Goal: Transaction & Acquisition: Purchase product/service

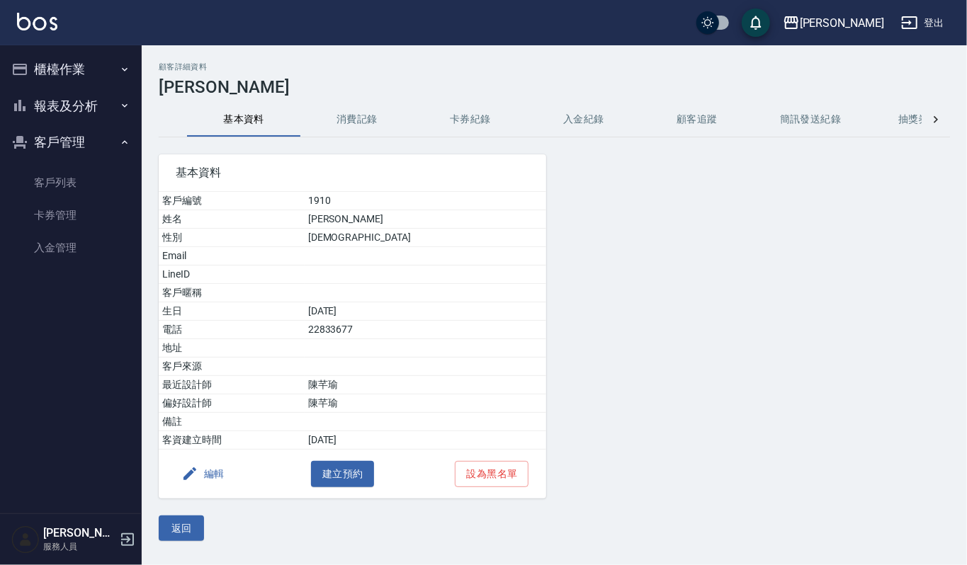
click at [75, 66] on button "櫃檯作業" at bounding box center [71, 69] width 130 height 37
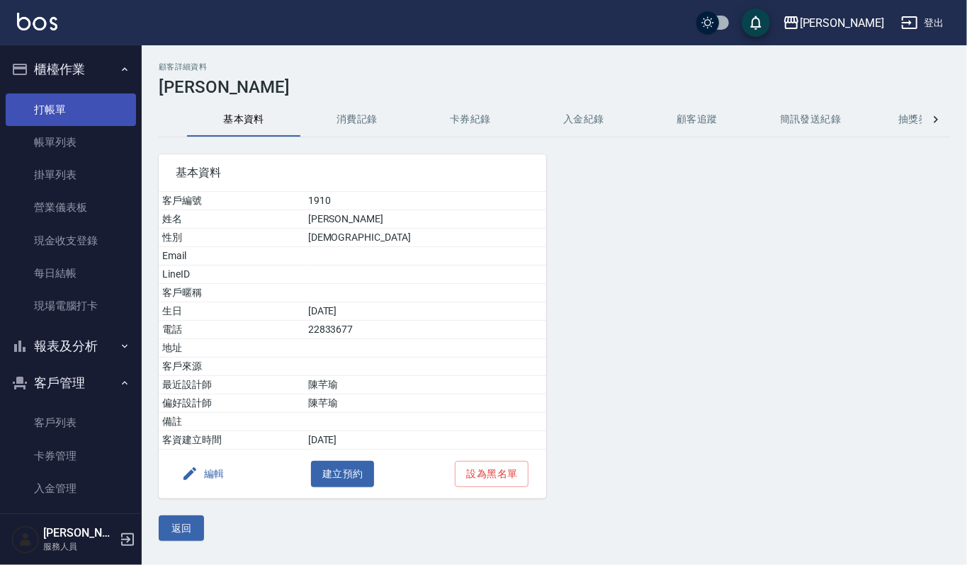
click at [91, 106] on link "打帳單" at bounding box center [71, 110] width 130 height 33
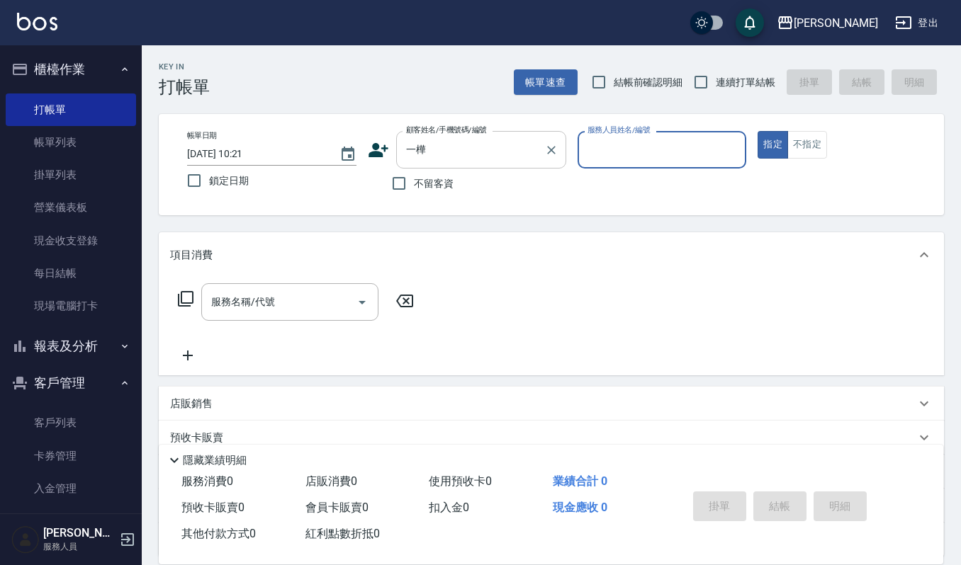
click at [456, 142] on input "一樺" at bounding box center [470, 149] width 136 height 25
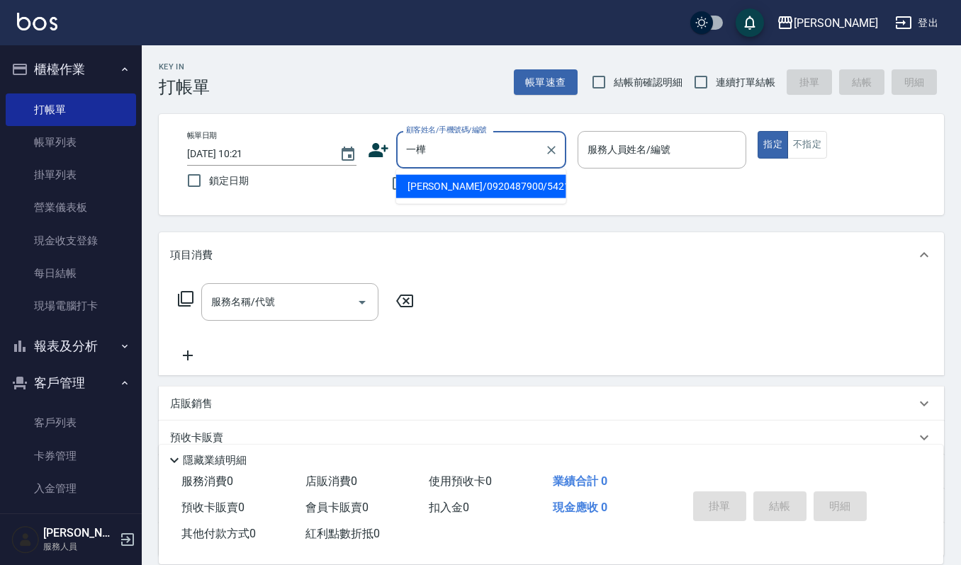
click at [466, 181] on li "[PERSON_NAME]/0920487900/54215" at bounding box center [481, 186] width 170 height 23
type input "[PERSON_NAME]/0920487900/54215"
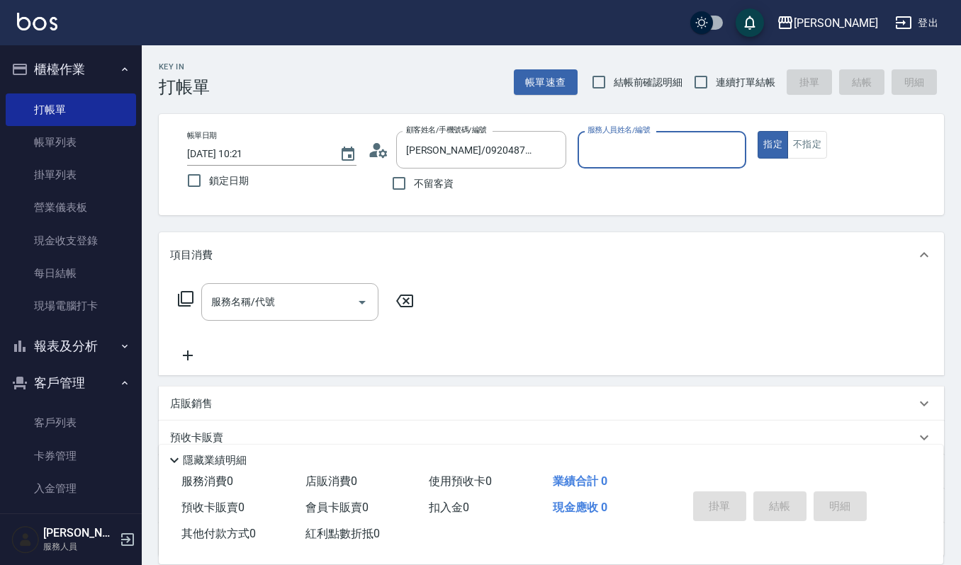
type input "Sammi-8"
click at [357, 307] on icon "Open" at bounding box center [362, 302] width 17 height 17
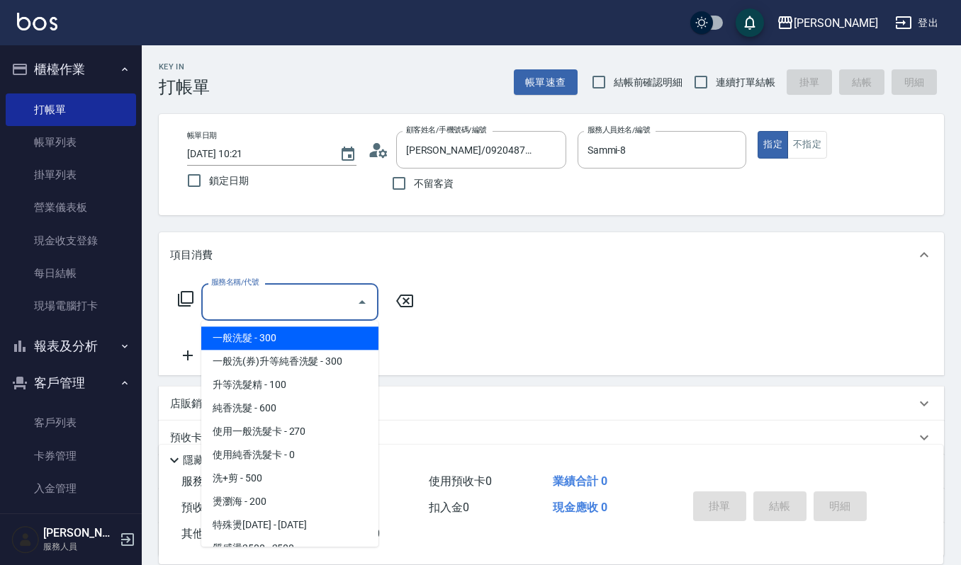
click at [283, 336] on span "一般洗髮 - 300" at bounding box center [289, 338] width 177 height 23
type input "一般洗髮(101)"
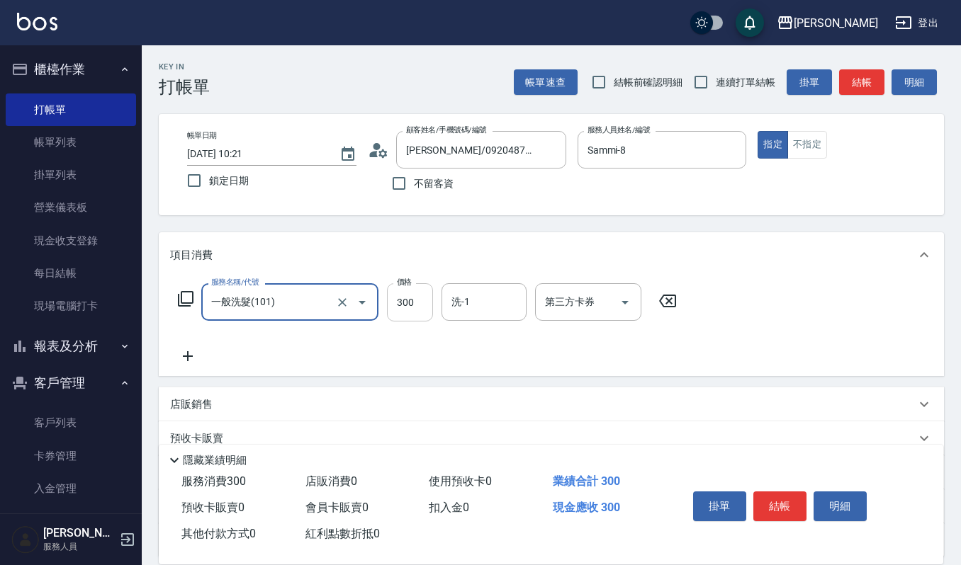
click at [406, 307] on input "300" at bounding box center [410, 302] width 46 height 38
type input "270"
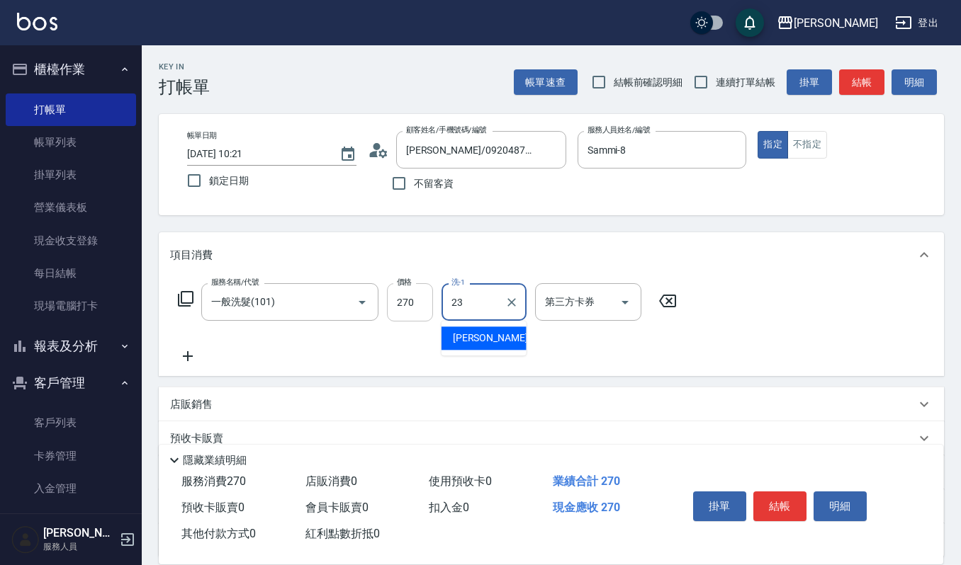
type input "郁涵-23"
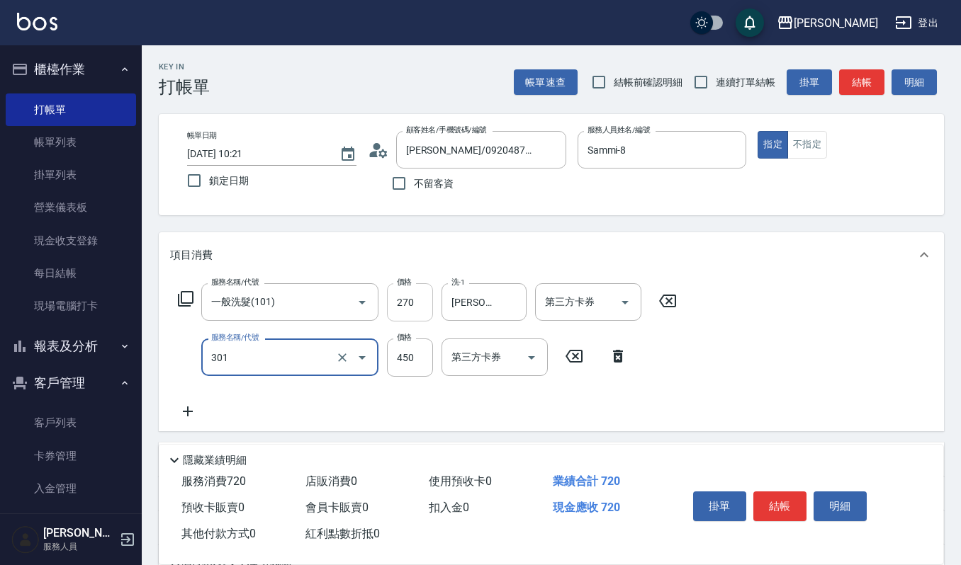
type input "創意剪髮(301)"
type input "405"
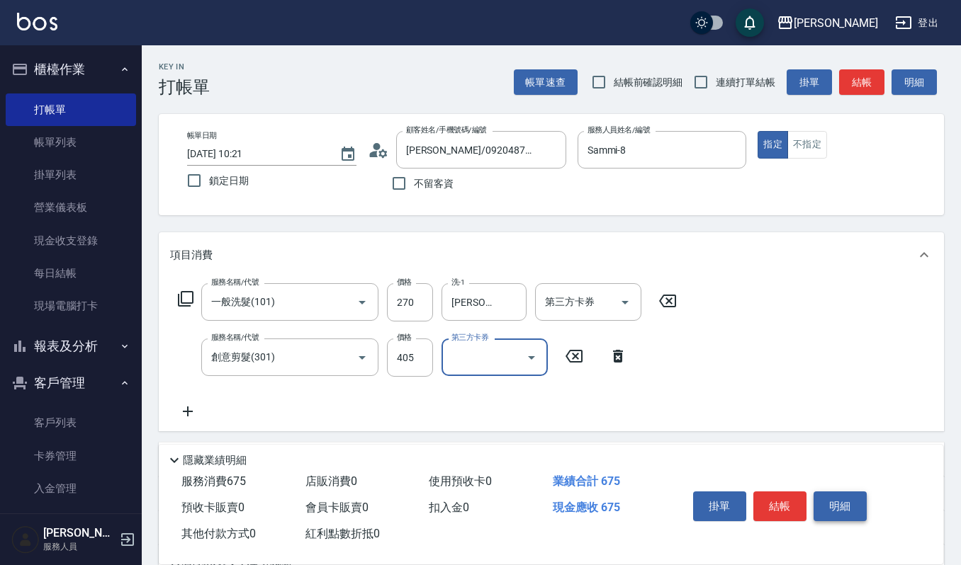
click at [814, 502] on button "明細" at bounding box center [839, 507] width 53 height 30
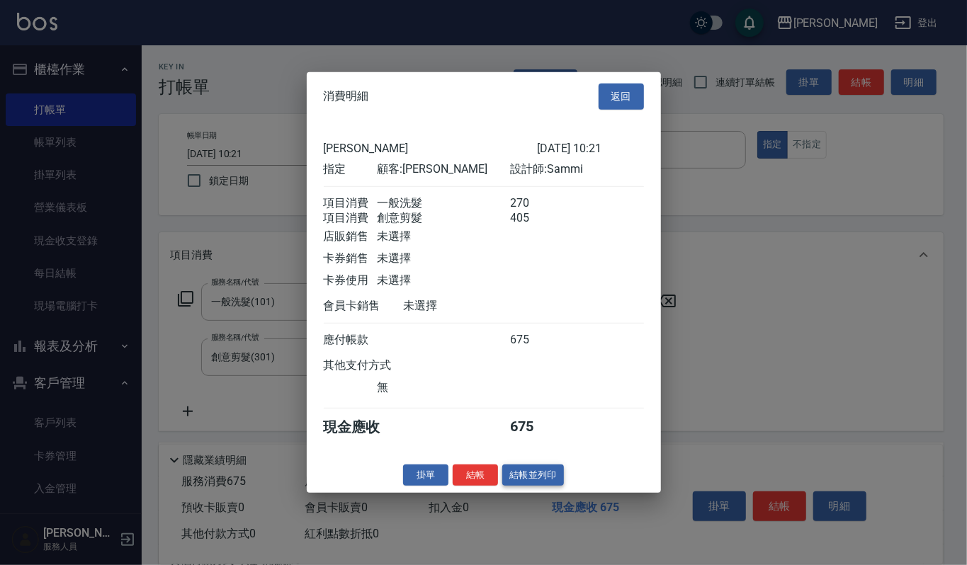
click at [550, 485] on button "結帳並列印" at bounding box center [533, 475] width 62 height 22
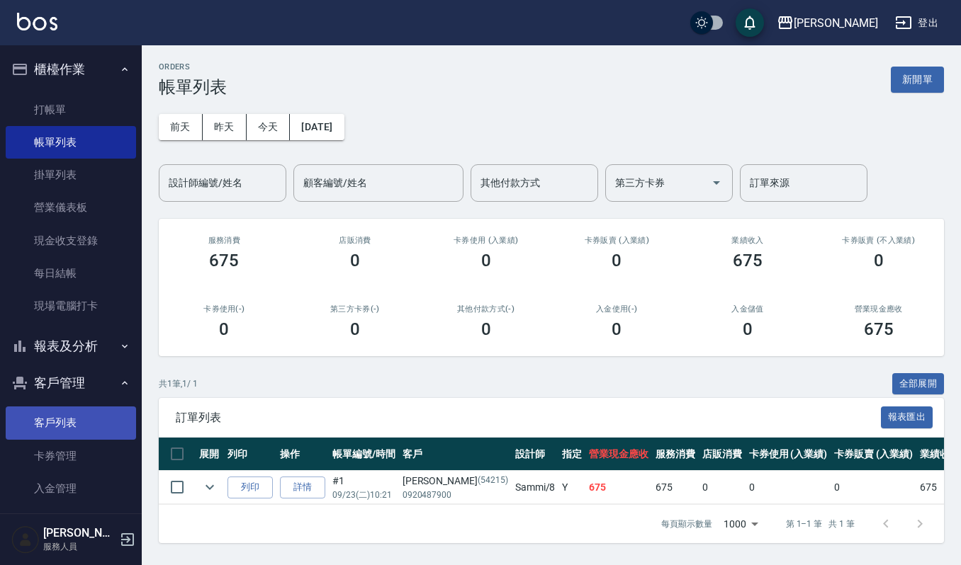
click at [85, 412] on link "客戶列表" at bounding box center [71, 423] width 130 height 33
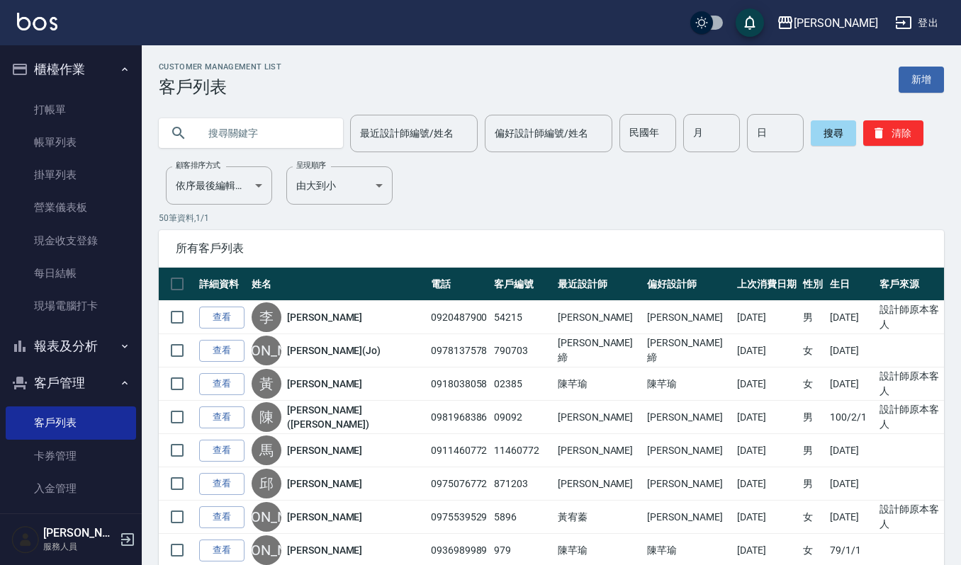
click at [227, 128] on input "text" at bounding box center [264, 133] width 133 height 38
type input "22812838"
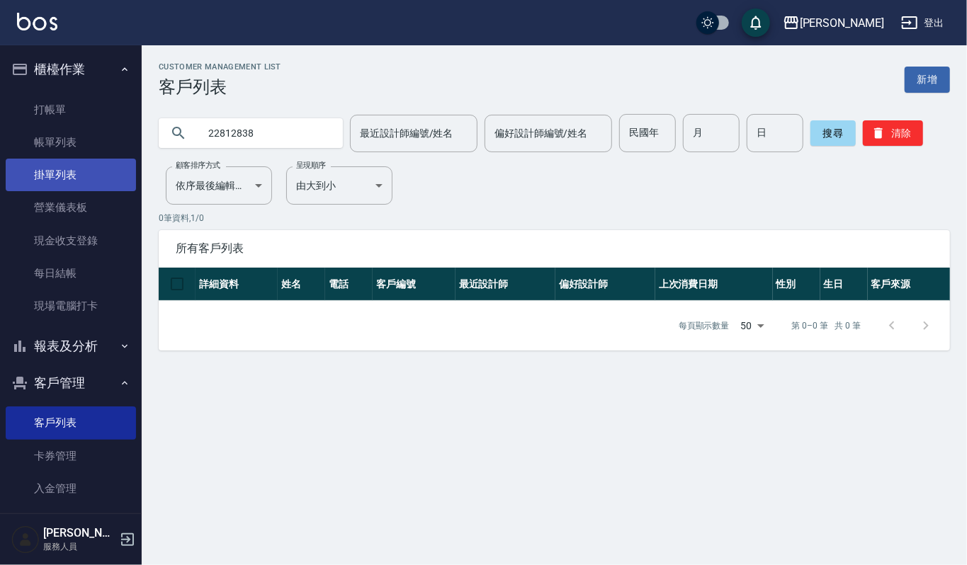
drag, startPoint x: 254, startPoint y: 142, endPoint x: 72, endPoint y: 177, distance: 185.4
click at [72, 177] on div "上越傑森 登出 櫃檯作業 打帳單 帳單列表 掛單列表 營業儀表板 現金收支登錄 每日結帳 現場電腦打卡 報表及分析 報表目錄 店家區間累計表 店家日報表 互助…" at bounding box center [483, 282] width 967 height 565
click at [939, 72] on link "新增" at bounding box center [927, 80] width 45 height 26
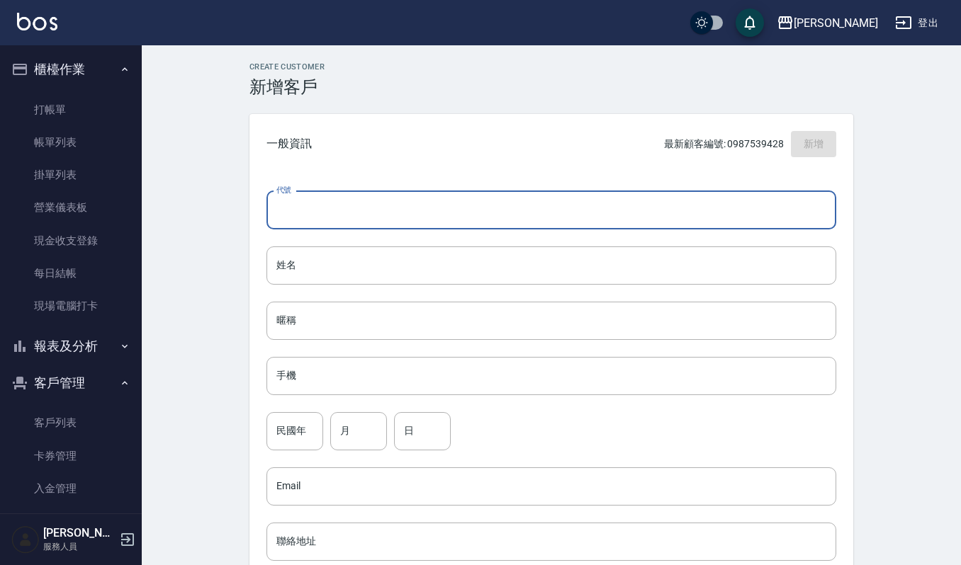
click at [341, 213] on input "代號" at bounding box center [551, 210] width 570 height 38
type input "681020"
click at [352, 287] on div "代號 681020 ​ 代號 姓名 姓名 暱稱 暱稱 手機 手機 民國年 民國年 月 月 日 日 Email Email 聯絡地址 聯絡地址 男 女 LINE…" at bounding box center [551, 518] width 604 height 689
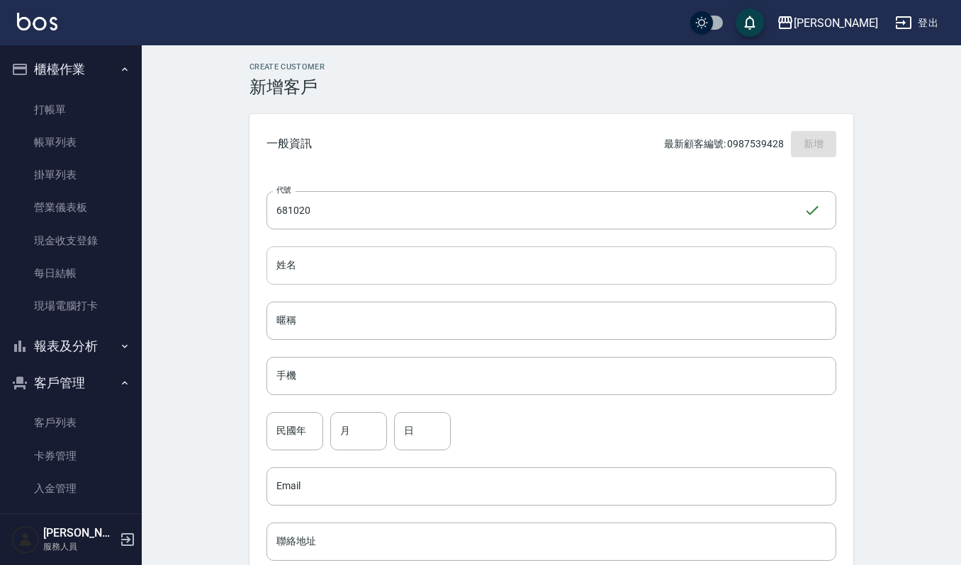
click at [367, 259] on input "姓名" at bounding box center [551, 266] width 570 height 38
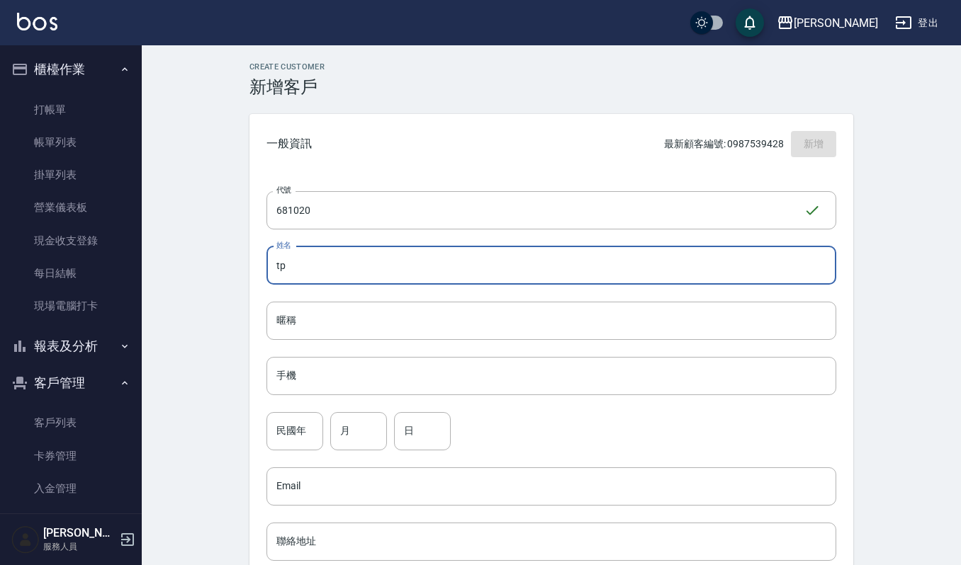
type input "t"
type input "[PERSON_NAME]"
click at [281, 435] on input "民國年" at bounding box center [294, 431] width 57 height 38
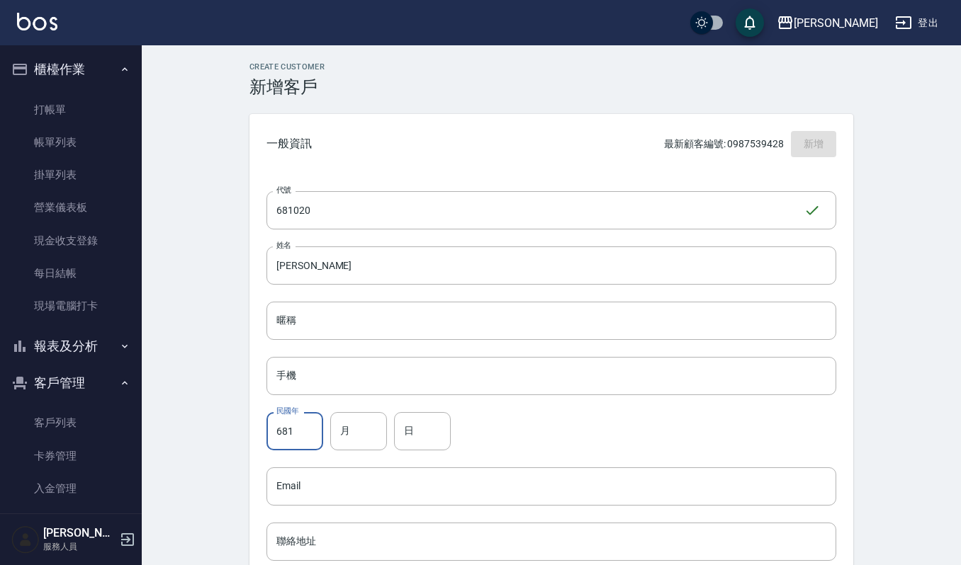
type input "68"
click at [366, 434] on input "月" at bounding box center [358, 431] width 57 height 38
type input "10"
click at [417, 442] on input "日" at bounding box center [422, 431] width 57 height 38
type input "20"
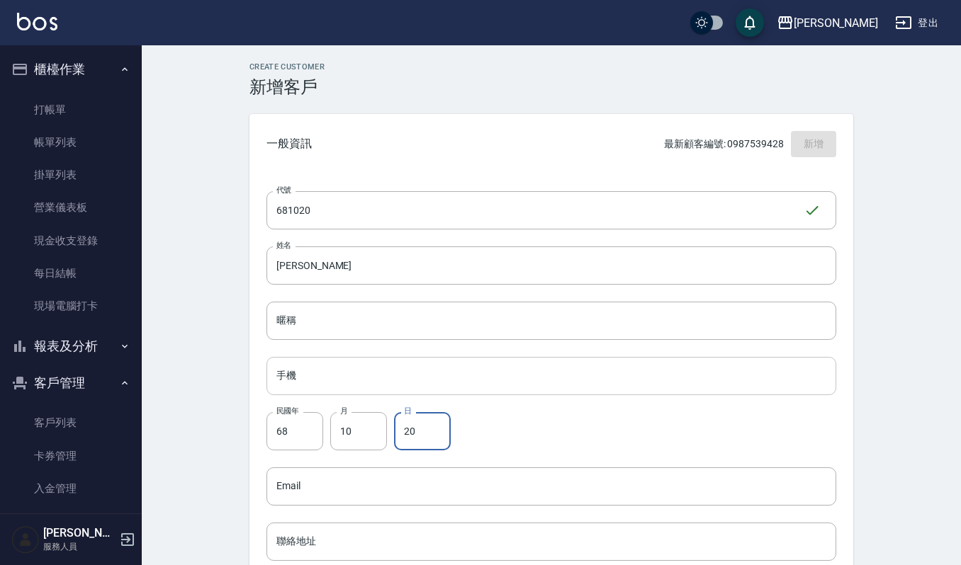
click at [330, 394] on input "手機" at bounding box center [551, 376] width 570 height 38
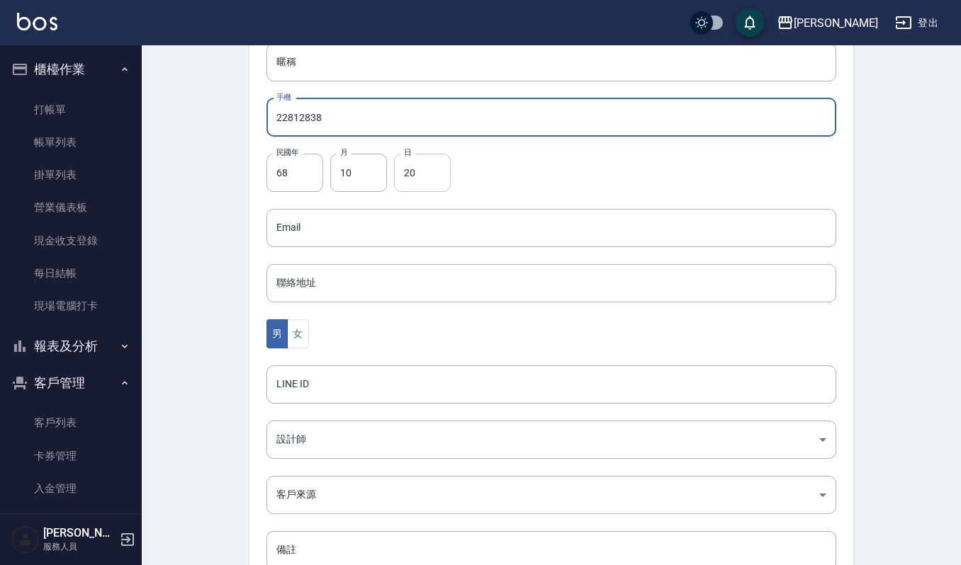
scroll to position [357, 0]
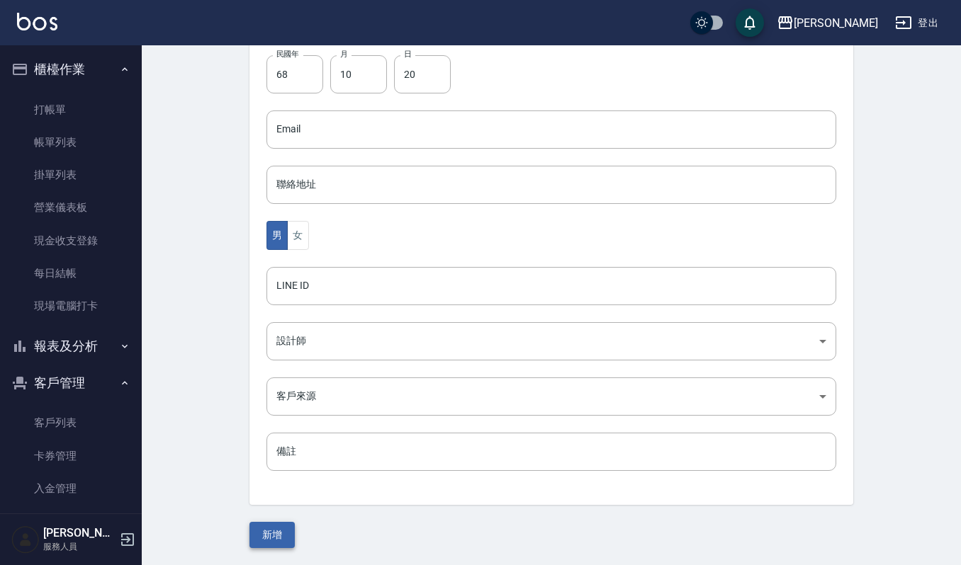
type input "22812838"
click at [285, 536] on button "新增" at bounding box center [271, 535] width 45 height 26
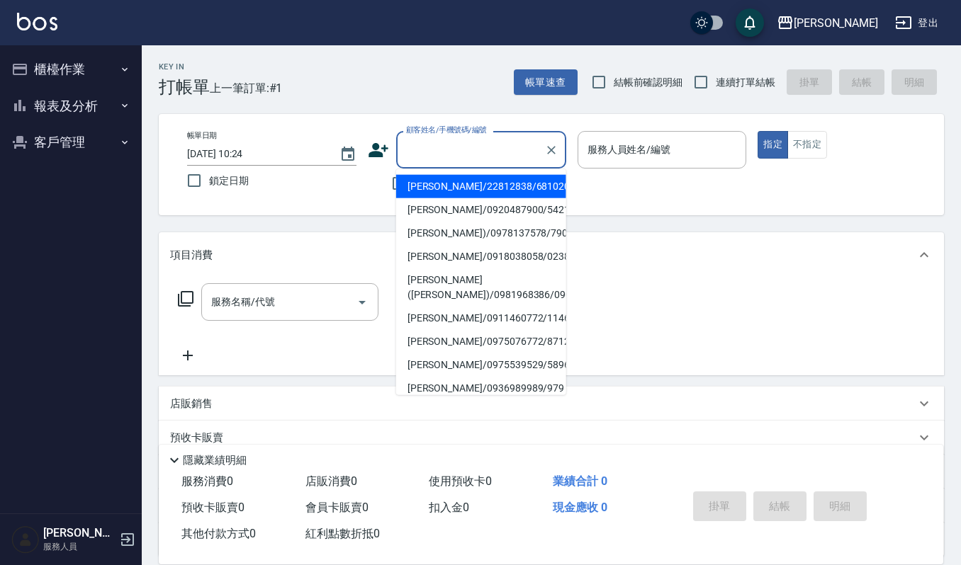
click at [431, 145] on input "顧客姓名/手機號碼/編號" at bounding box center [470, 149] width 136 height 25
click at [468, 190] on li "[PERSON_NAME]/22812838/681020" at bounding box center [481, 186] width 170 height 23
type input "[PERSON_NAME]/22812838/681020"
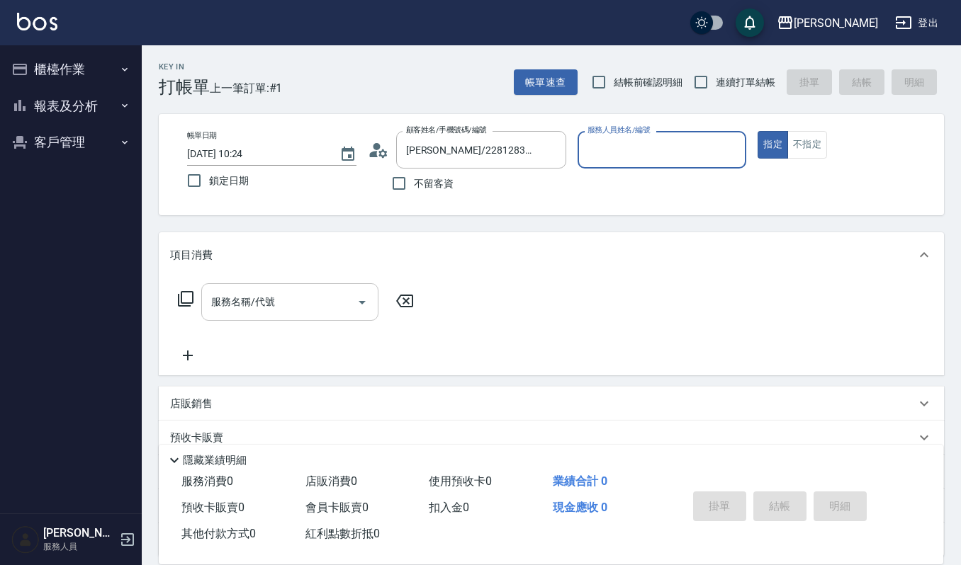
click at [315, 283] on div "服務名稱/代號" at bounding box center [289, 302] width 177 height 38
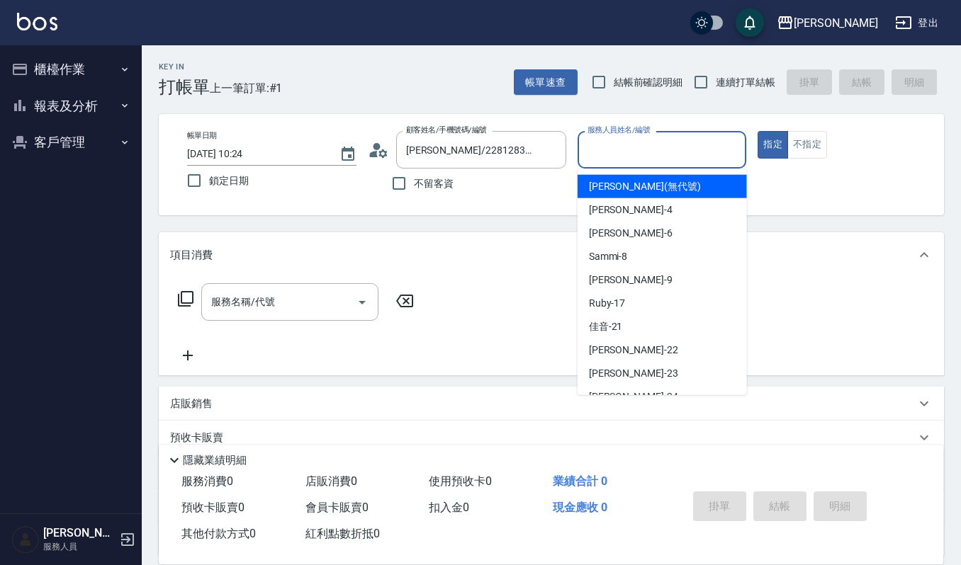
click at [635, 142] on div "服務人員姓名/編號 服務人員姓名/編號" at bounding box center [661, 150] width 169 height 38
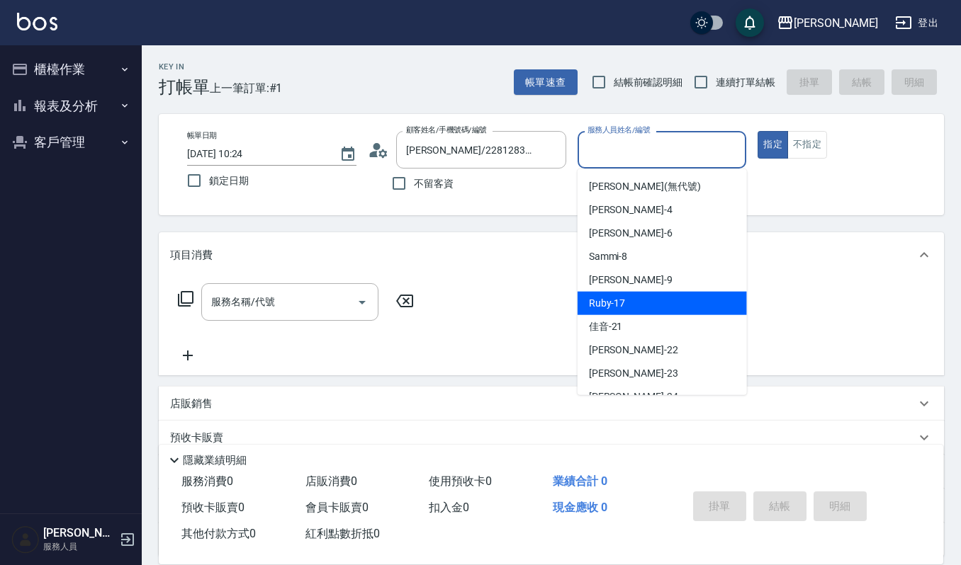
click at [636, 301] on div "Ruby -17" at bounding box center [661, 303] width 169 height 23
type input "Ruby-17"
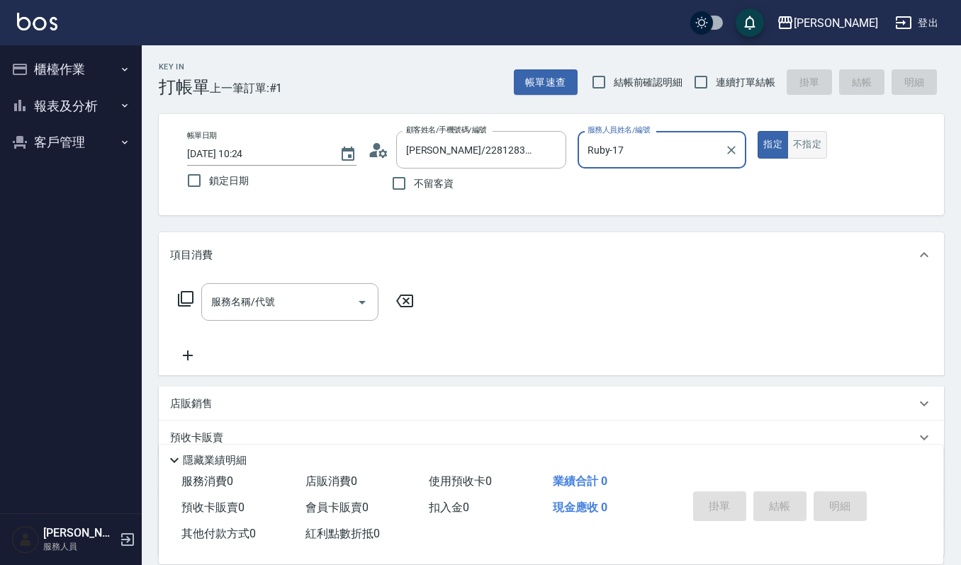
click at [801, 145] on button "不指定" at bounding box center [807, 145] width 40 height 28
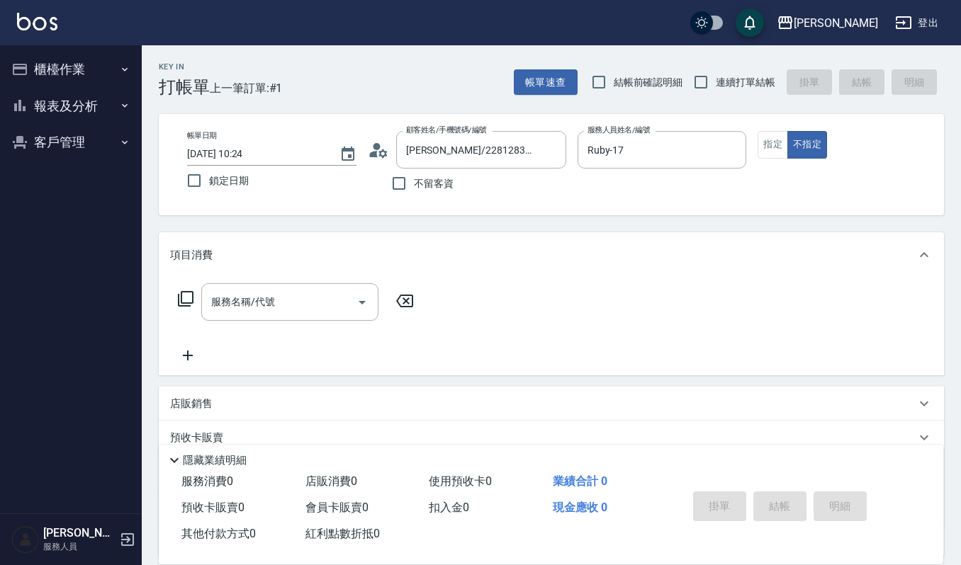
click at [264, 321] on div "服務名稱/代號 服務名稱/代號" at bounding box center [296, 323] width 252 height 81
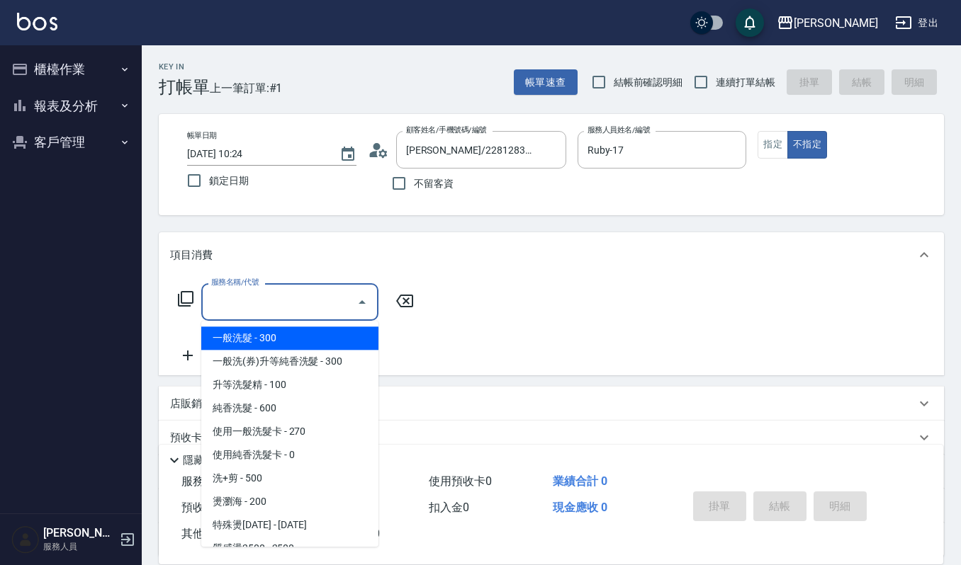
click at [273, 309] on input "服務名稱/代號" at bounding box center [279, 302] width 143 height 25
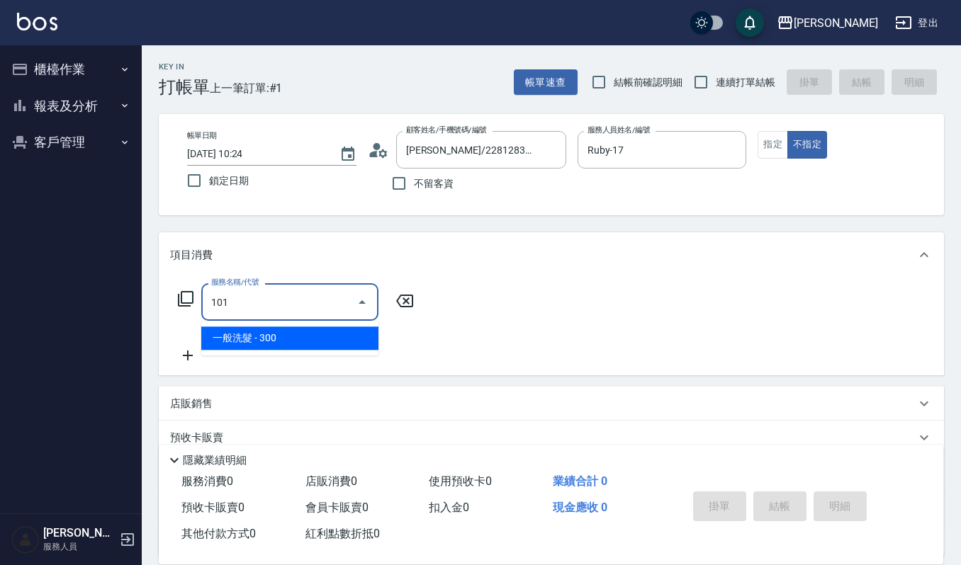
type input "一般洗髮(101)"
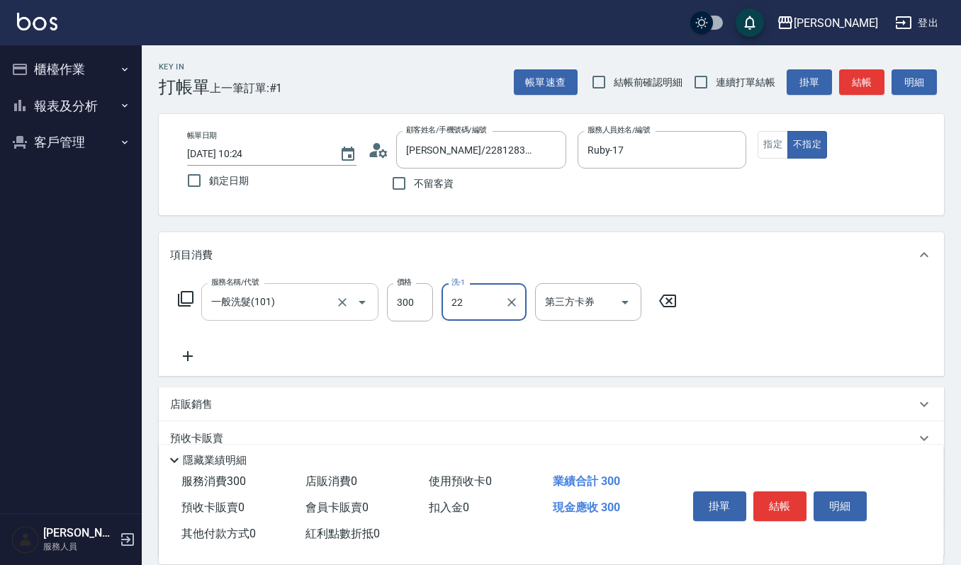
type input "宜芳-22"
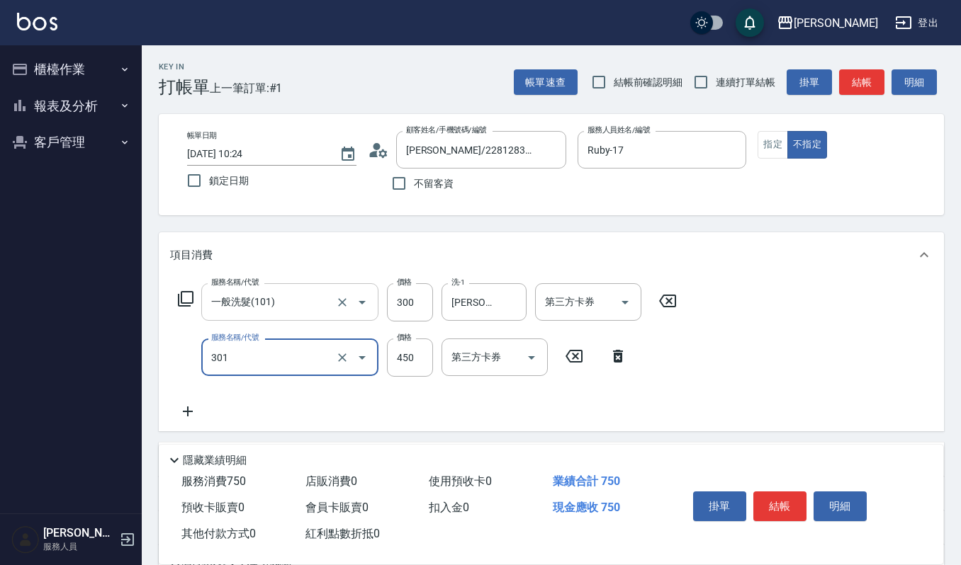
type input "創意剪髮(301)"
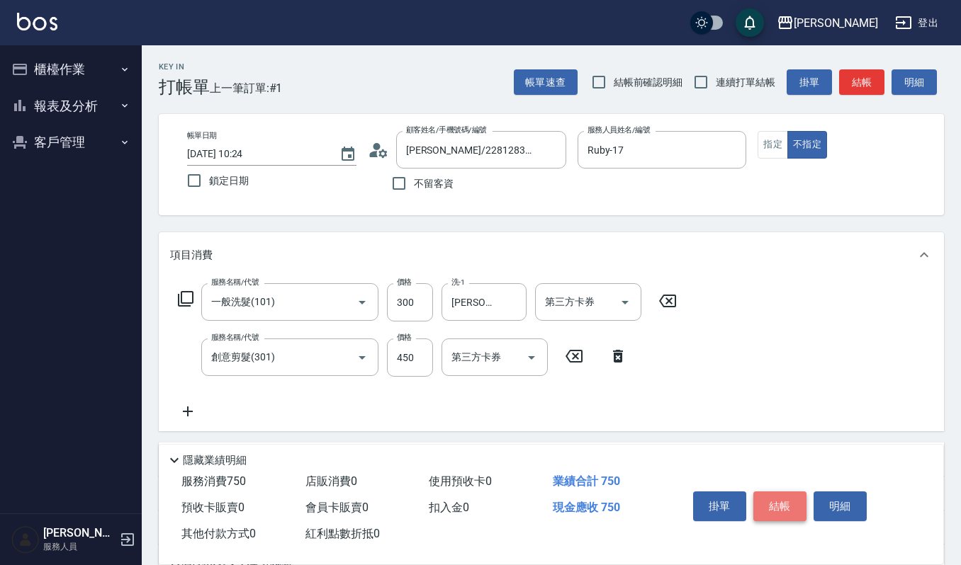
click at [775, 510] on button "結帳" at bounding box center [779, 507] width 53 height 30
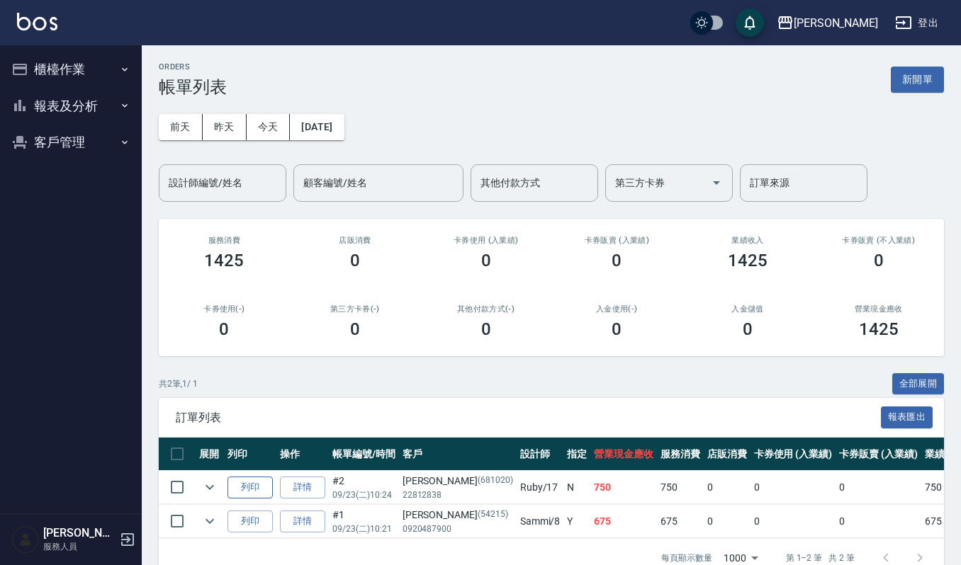
click at [244, 485] on button "列印" at bounding box center [249, 488] width 45 height 22
drag, startPoint x: 908, startPoint y: 72, endPoint x: 891, endPoint y: 72, distance: 17.0
click at [908, 72] on button "新開單" at bounding box center [917, 80] width 53 height 26
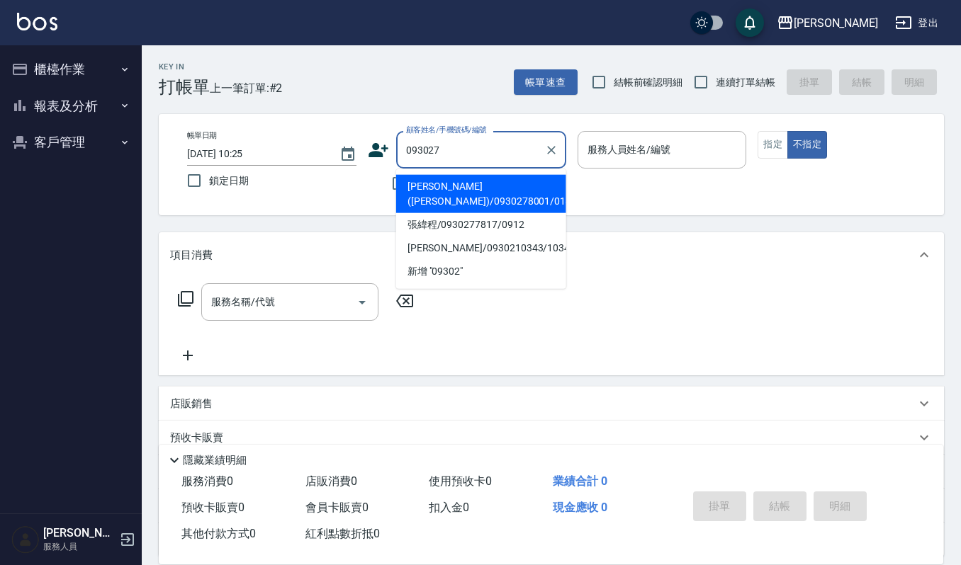
type input "0930278"
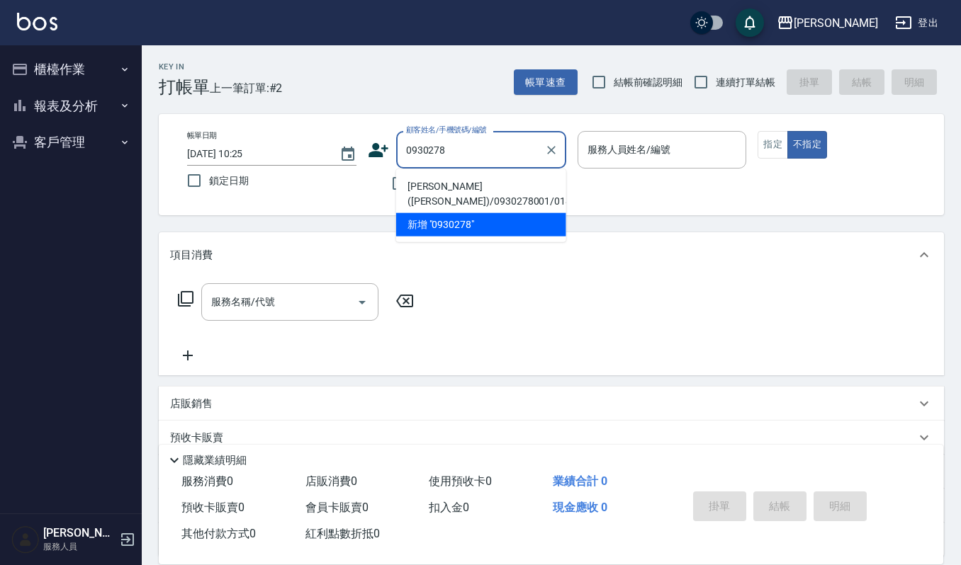
drag, startPoint x: 470, startPoint y: 143, endPoint x: 159, endPoint y: 167, distance: 312.7
click at [159, 167] on div "帳單日期 [DATE] 10:25 鎖定日期 顧客姓名/手機號碼/編號 0930278 顧客姓名/手機號碼/編號 不留客資 服務人員姓名/編號 服務人員姓名/…" at bounding box center [551, 164] width 785 height 101
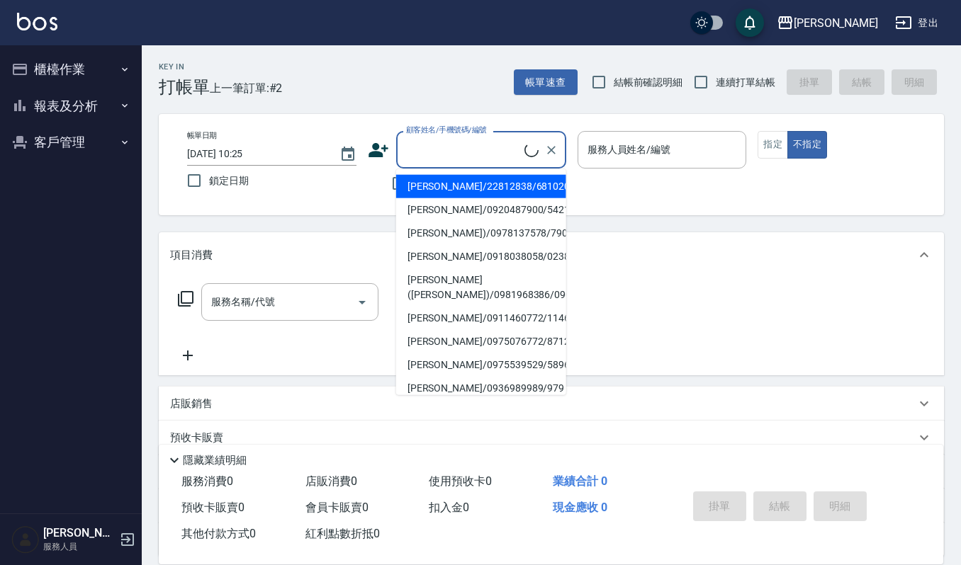
click at [273, 211] on div "帳單日期 [DATE] 10:25 鎖定日期 顧客姓名/手機號碼/編號 顧客姓名/手機號碼/編號 不留客資 服務人員姓名/編號 服務人員姓名/編號 指定 不指定" at bounding box center [551, 164] width 785 height 101
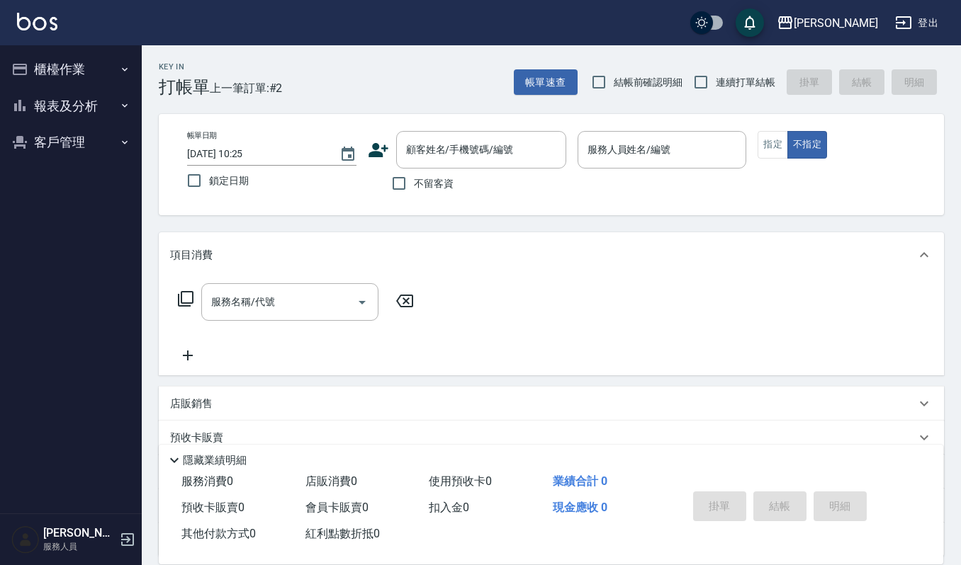
click at [94, 233] on nav "櫃檯作業 打帳單 帳單列表 掛單列表 營業儀表板 現金收支登錄 每日結帳 現場電腦打卡 報表及分析 報表目錄 店家區間累計表 店家日報表 互助日報表 互助排行…" at bounding box center [71, 279] width 142 height 468
